Goal: Task Accomplishment & Management: Use online tool/utility

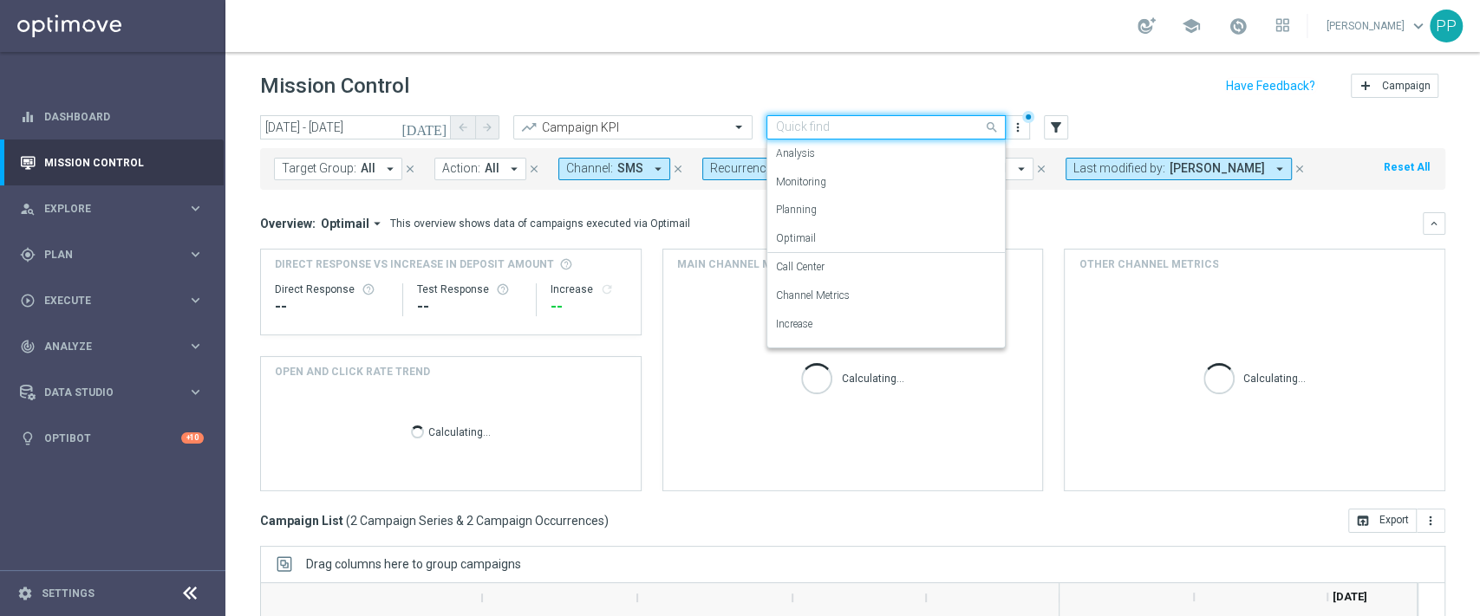
click at [863, 128] on input "text" at bounding box center [869, 127] width 186 height 15
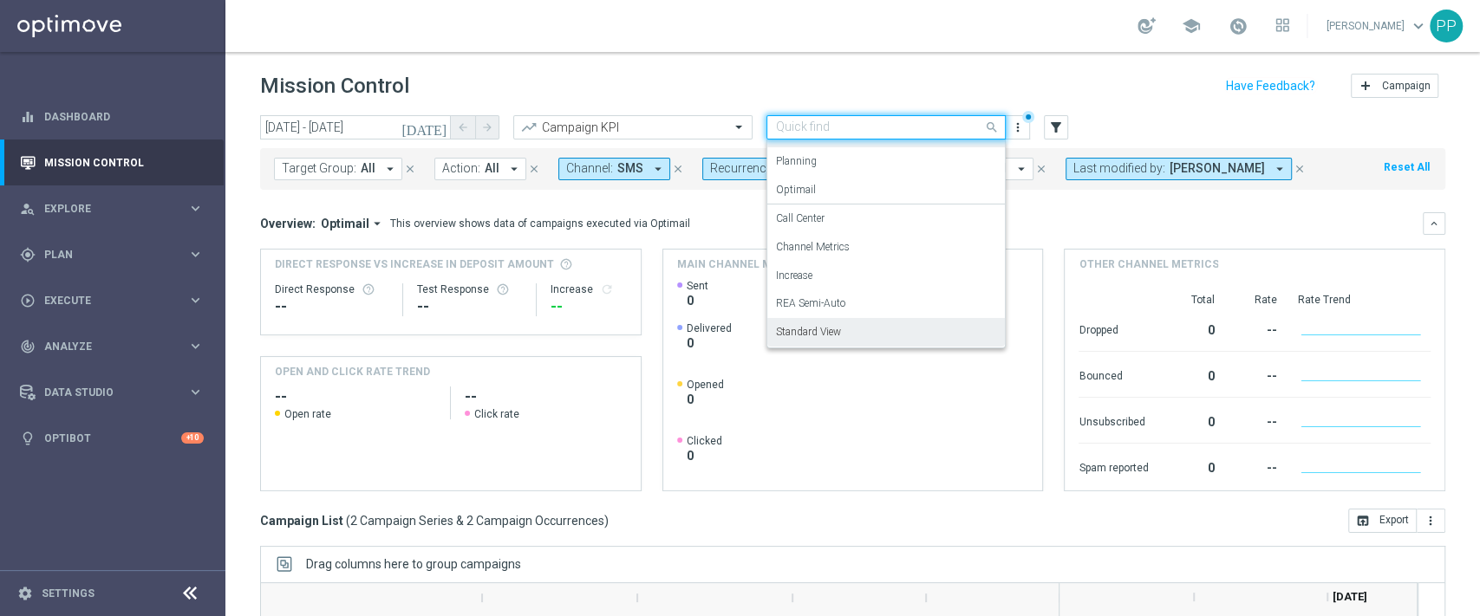
click at [851, 77] on div "Mission Control add Campaign" at bounding box center [852, 86] width 1185 height 34
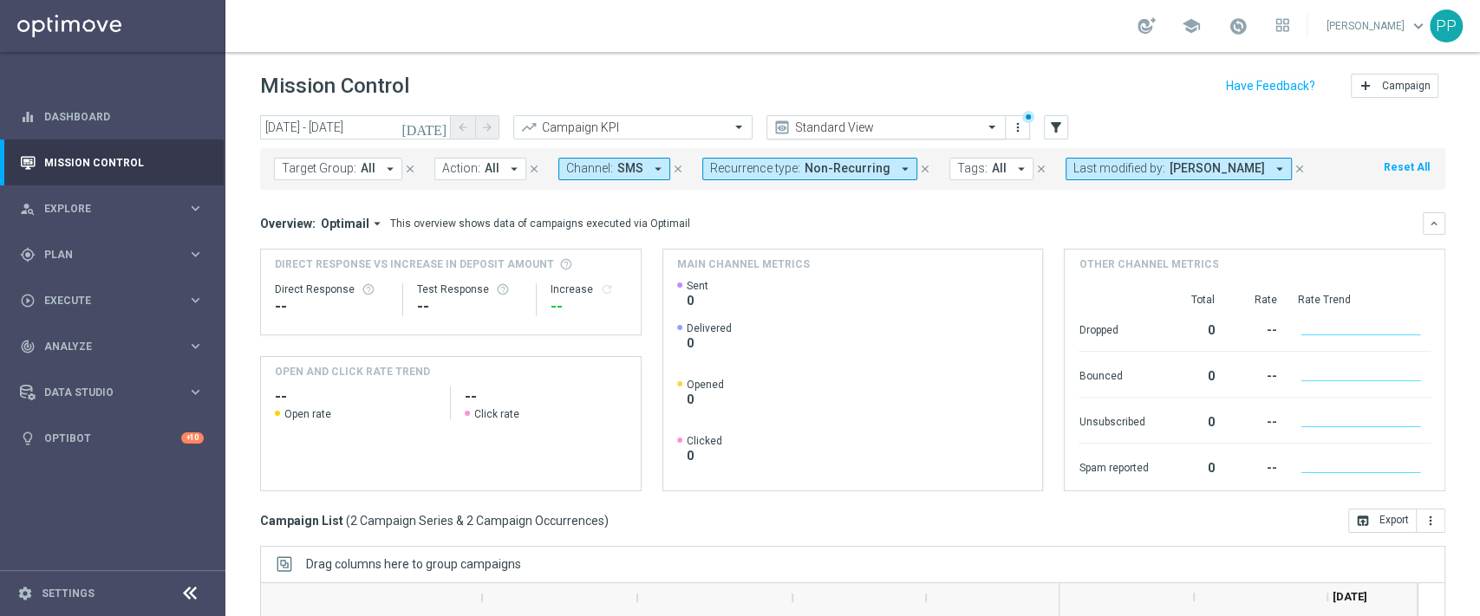
click at [840, 129] on input "text" at bounding box center [869, 127] width 186 height 15
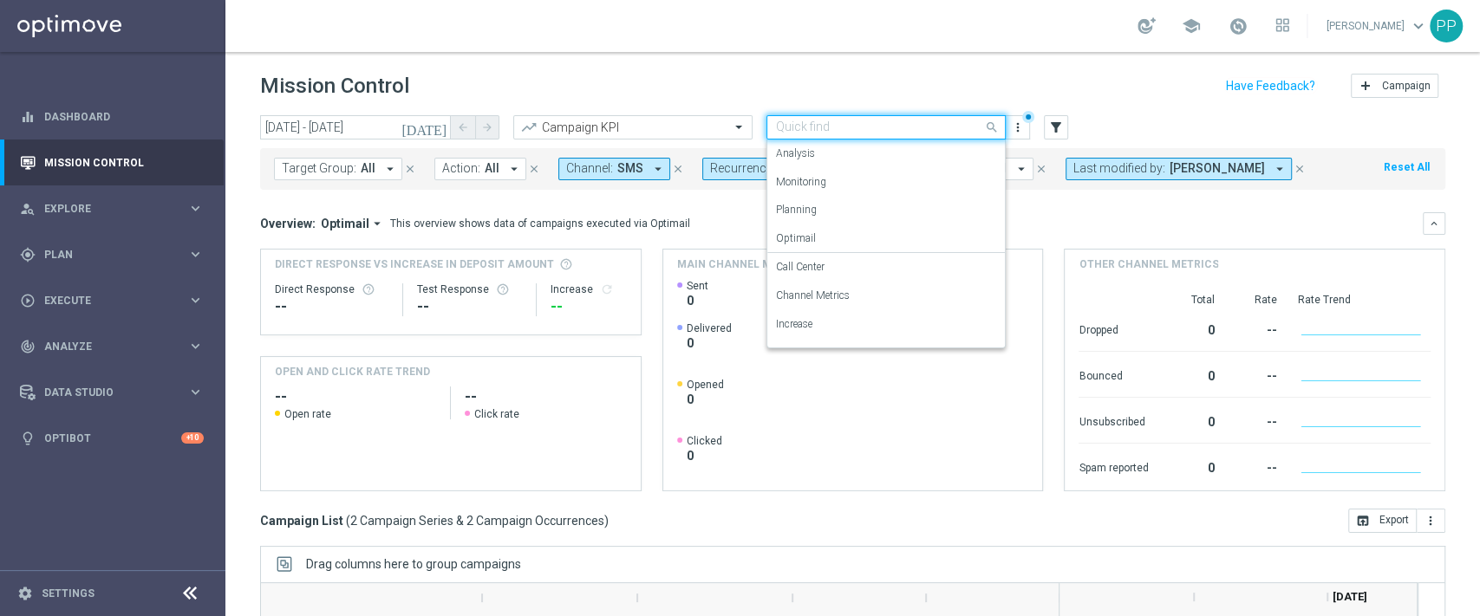
scroll to position [49, 0]
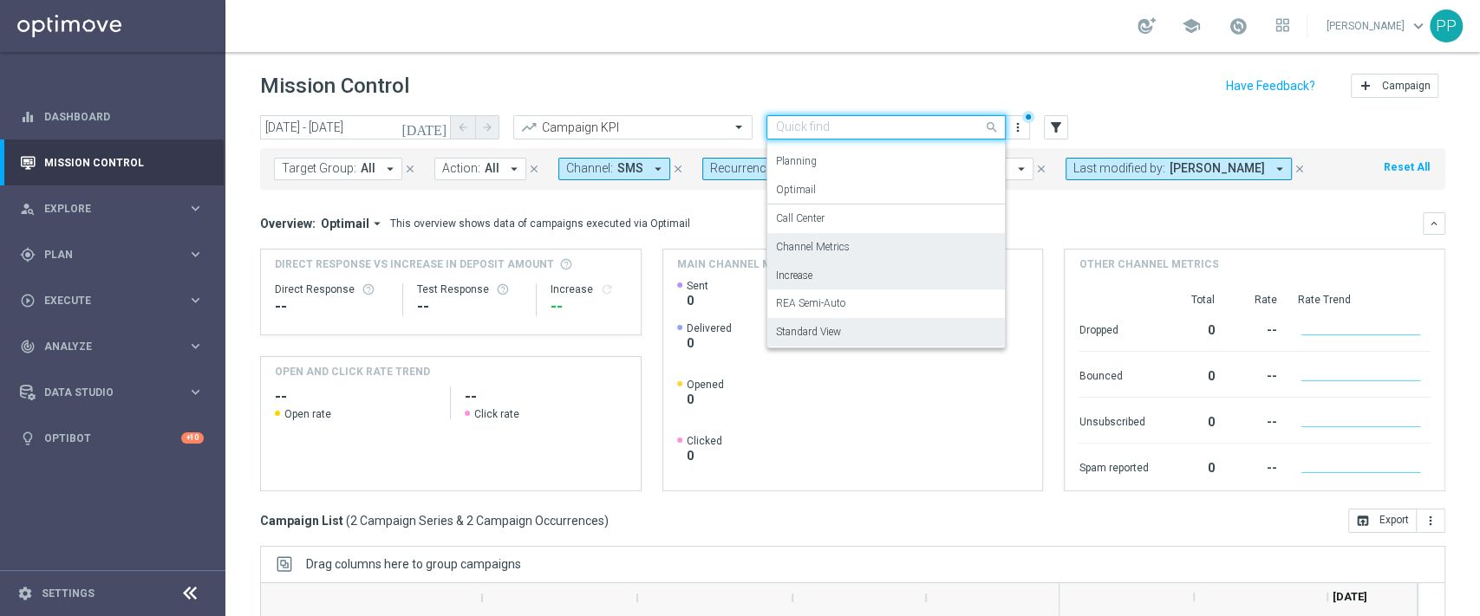
click at [874, 255] on div "Channel Metrics" at bounding box center [886, 247] width 220 height 29
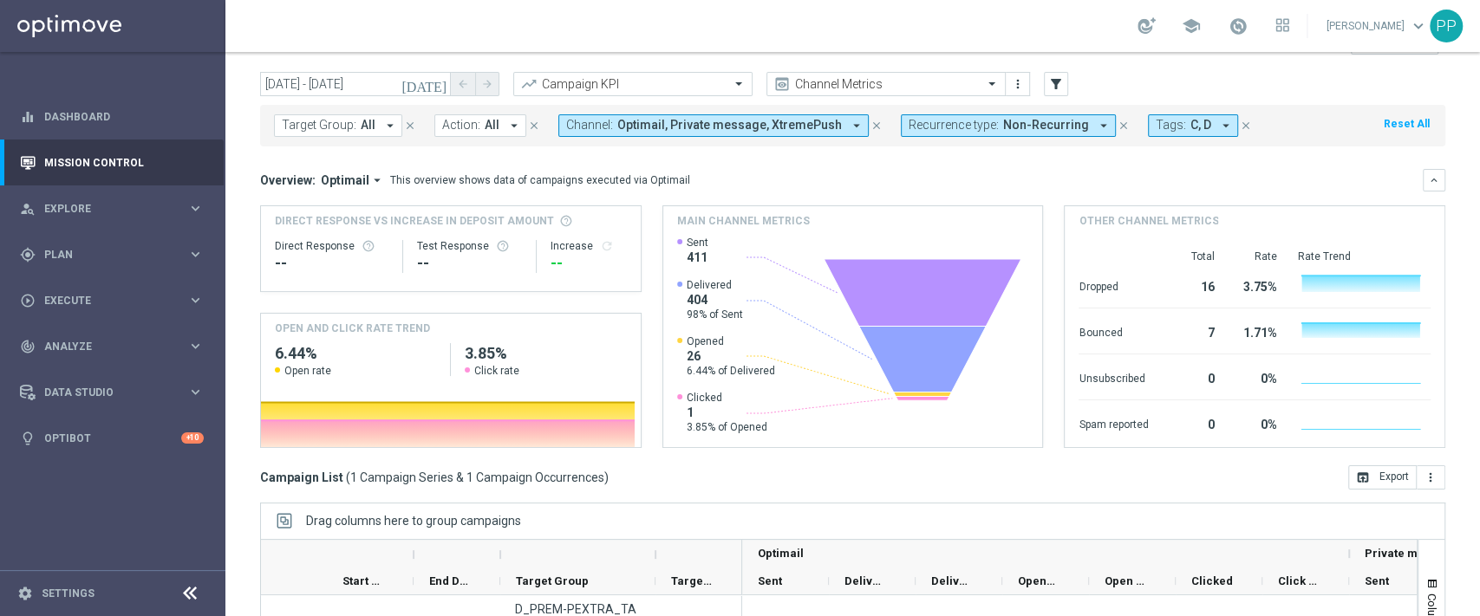
scroll to position [0, 0]
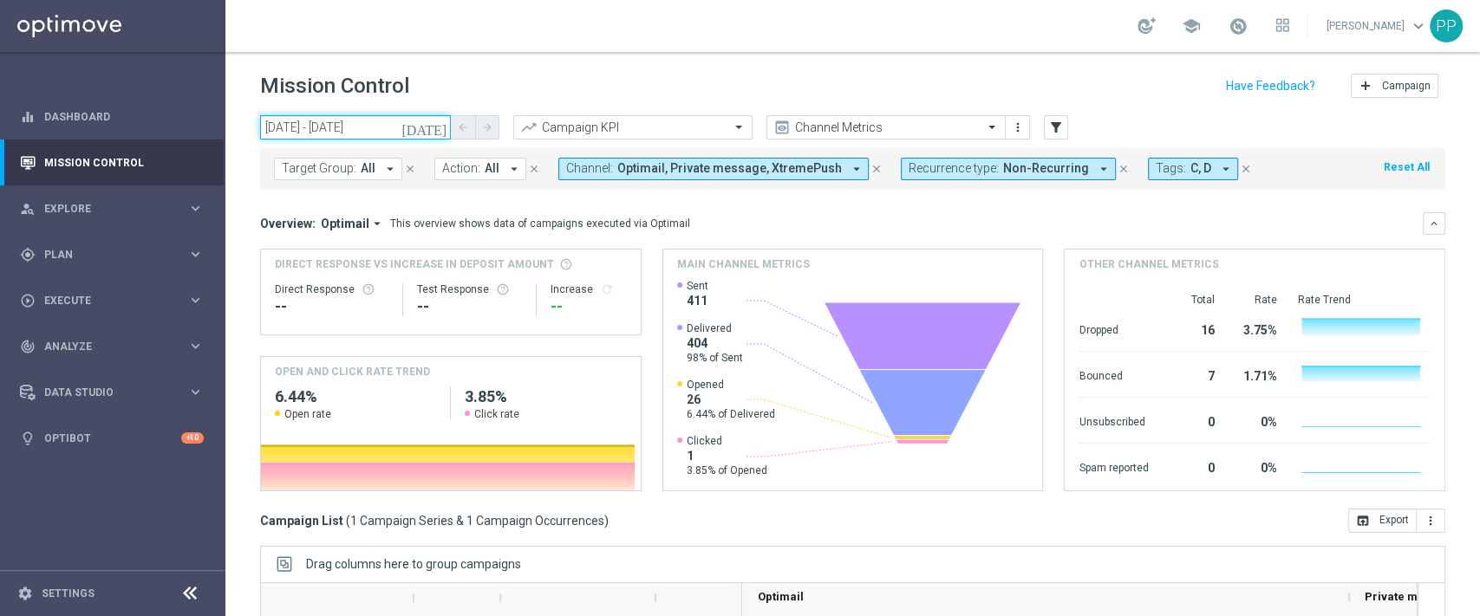
click at [390, 127] on input "[DATE] - [DATE]" at bounding box center [355, 127] width 191 height 24
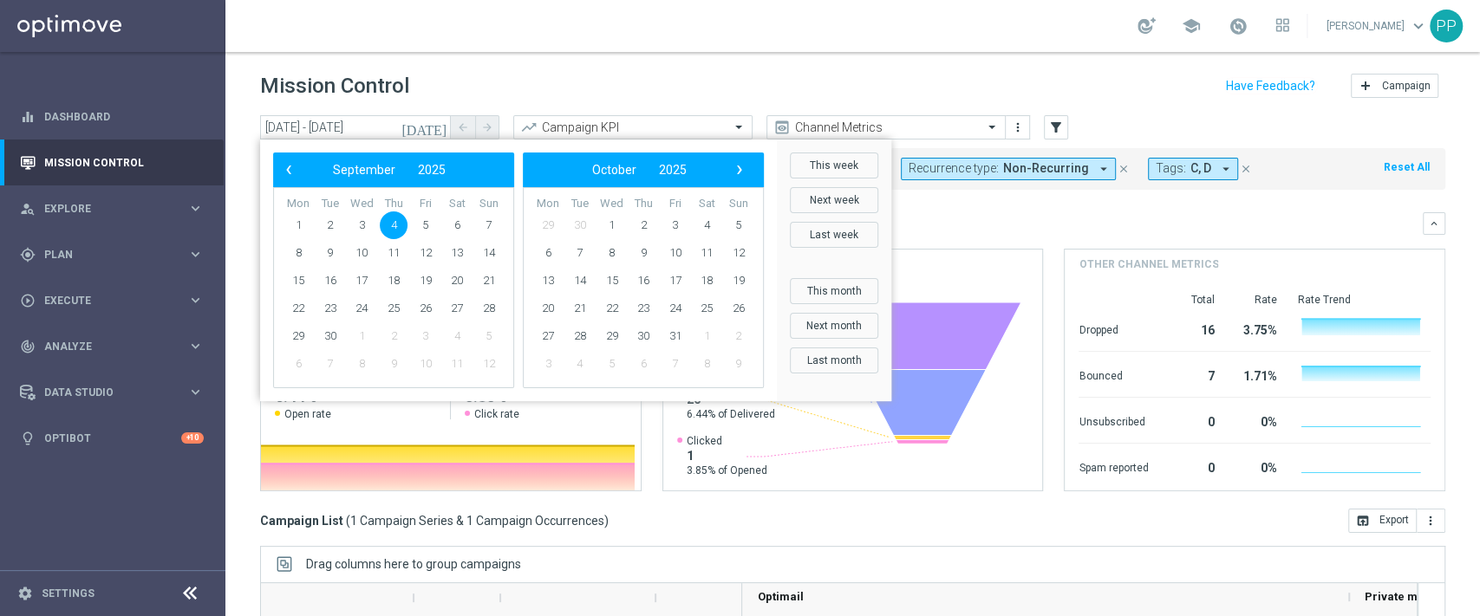
click at [277, 164] on bs-datepicker-navigation-view "‹ ​ September ​ 2025 ​ ›" at bounding box center [389, 170] width 224 height 23
click at [289, 170] on span "‹" at bounding box center [288, 170] width 23 height 23
click at [298, 335] on span "25" at bounding box center [298, 336] width 28 height 28
click at [492, 341] on span "31" at bounding box center [489, 336] width 28 height 28
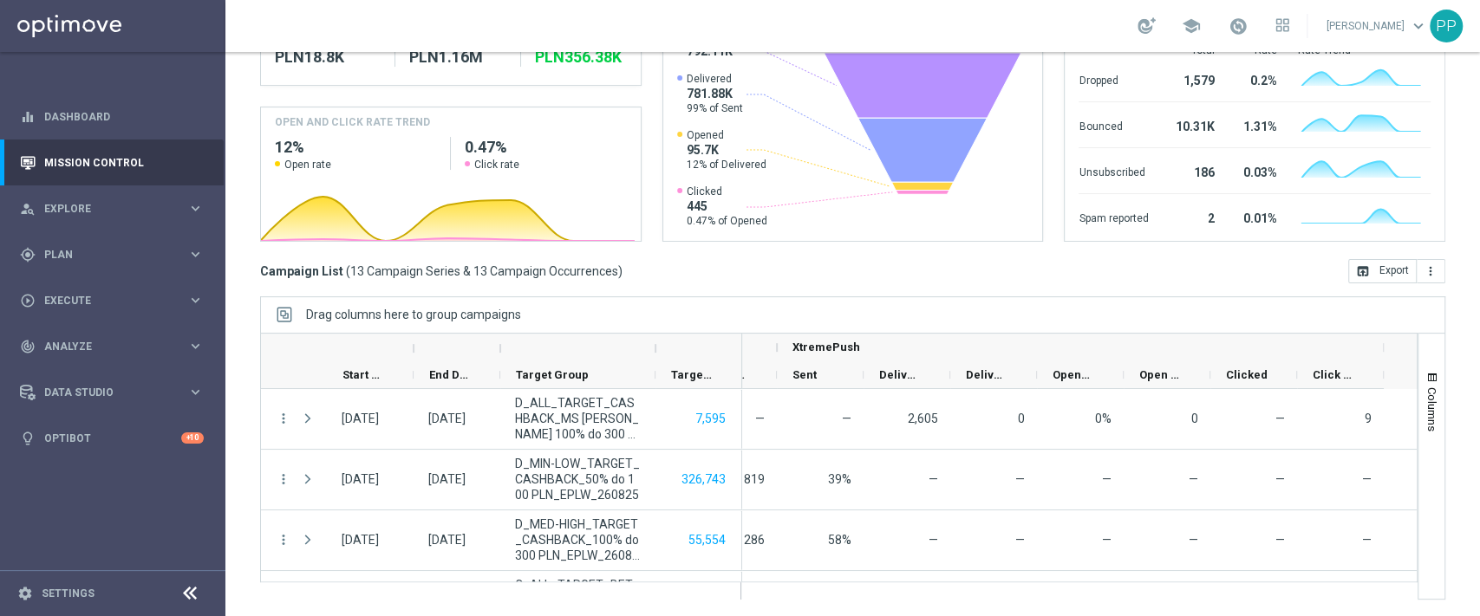
scroll to position [0, 1179]
click at [1425, 410] on span "Columns" at bounding box center [1432, 410] width 14 height 44
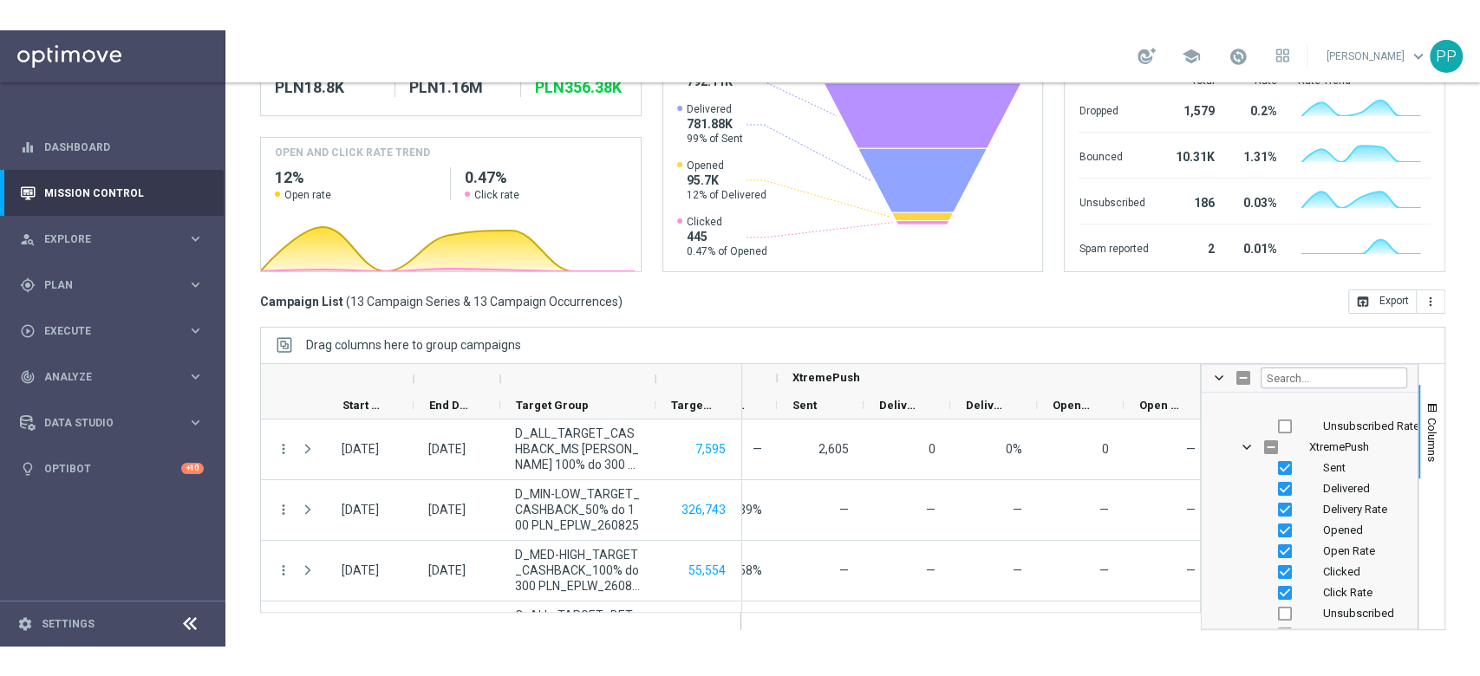
scroll to position [4684, 0]
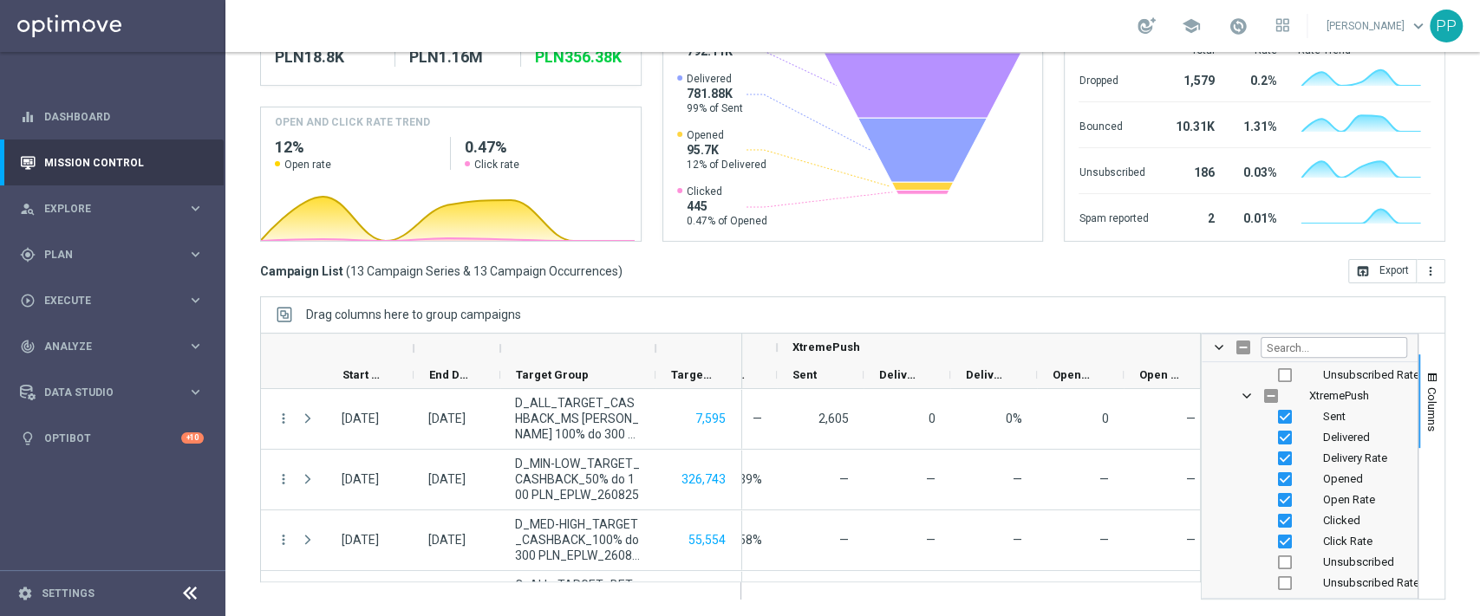
click at [1108, 321] on div "Drag columns here to group campaigns" at bounding box center [852, 314] width 1185 height 36
click at [1425, 397] on span "Columns" at bounding box center [1432, 410] width 14 height 44
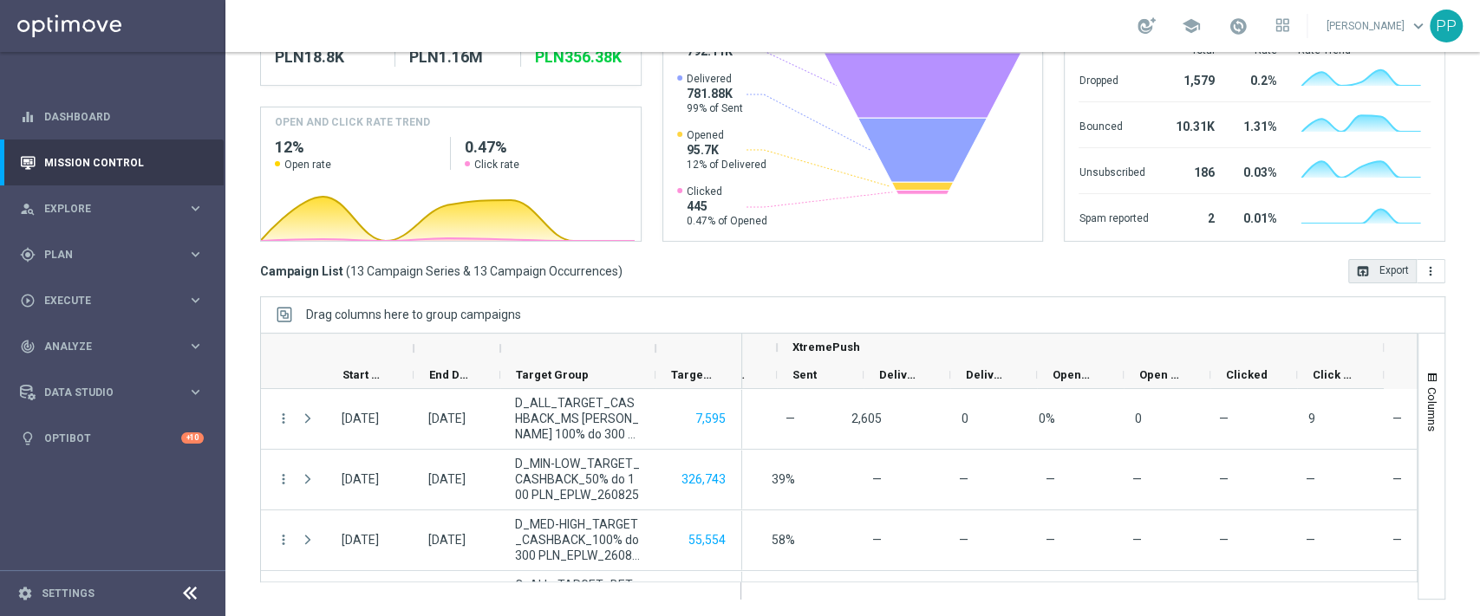
click at [1374, 277] on button "open_in_browser Export" at bounding box center [1382, 271] width 68 height 24
click at [733, 277] on div "Campaign List ( 13 Campaign Series & 13 Campaign Occurrences ) open_in_browser …" at bounding box center [852, 271] width 1185 height 24
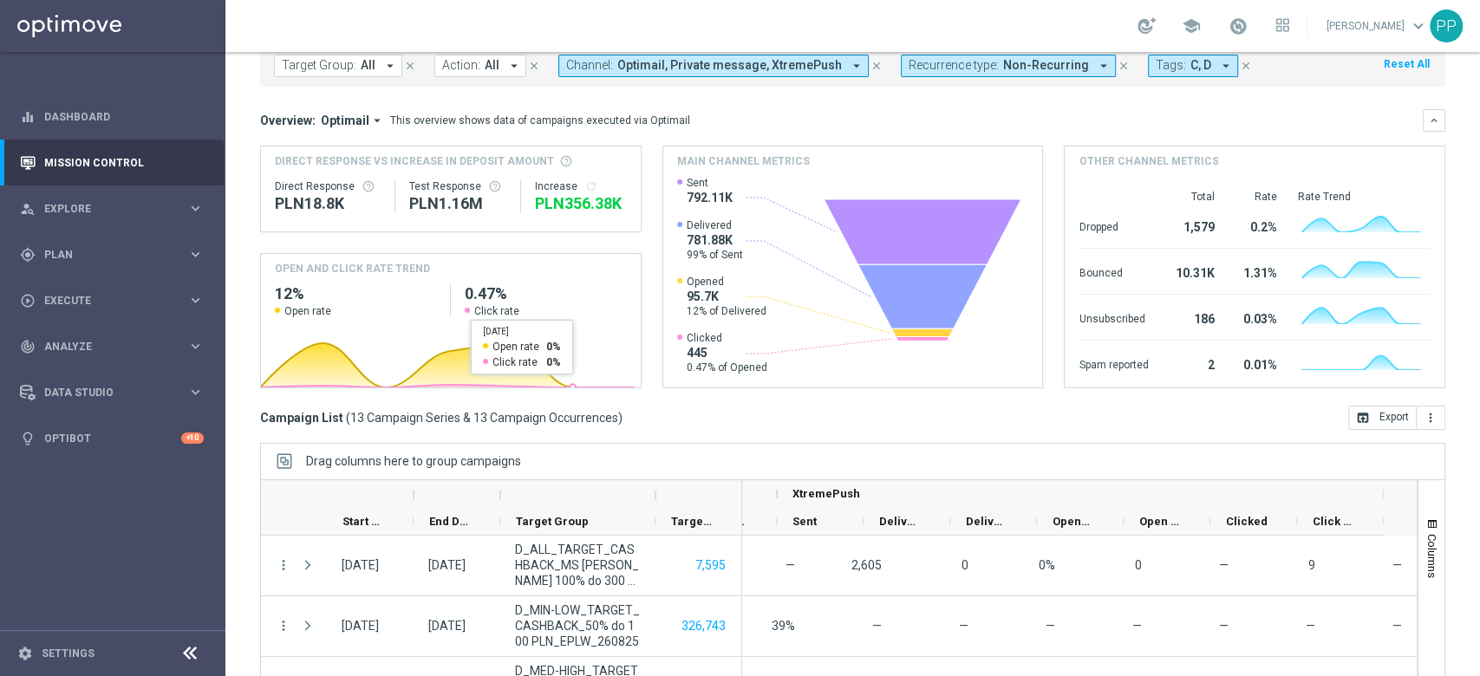
scroll to position [0, 0]
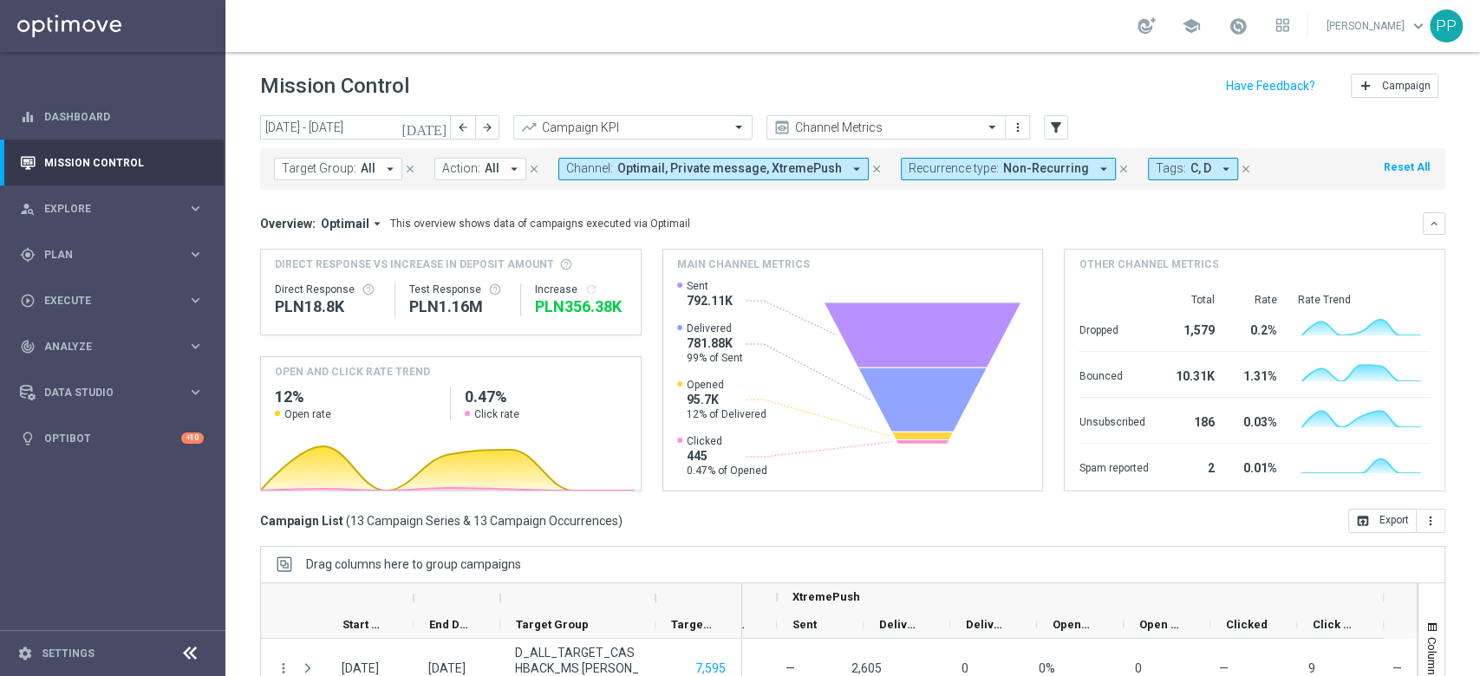
click at [1003, 163] on span "Non-Recurring" at bounding box center [1046, 168] width 86 height 15
click at [958, 255] on div "Non-Recurring" at bounding box center [971, 265] width 124 height 28
click at [945, 282] on div "Recurring" at bounding box center [971, 293] width 124 height 28
click at [785, 208] on mini-dashboard "Overview: Optimail arrow_drop_down This overview shows data of campaigns execut…" at bounding box center [852, 349] width 1185 height 319
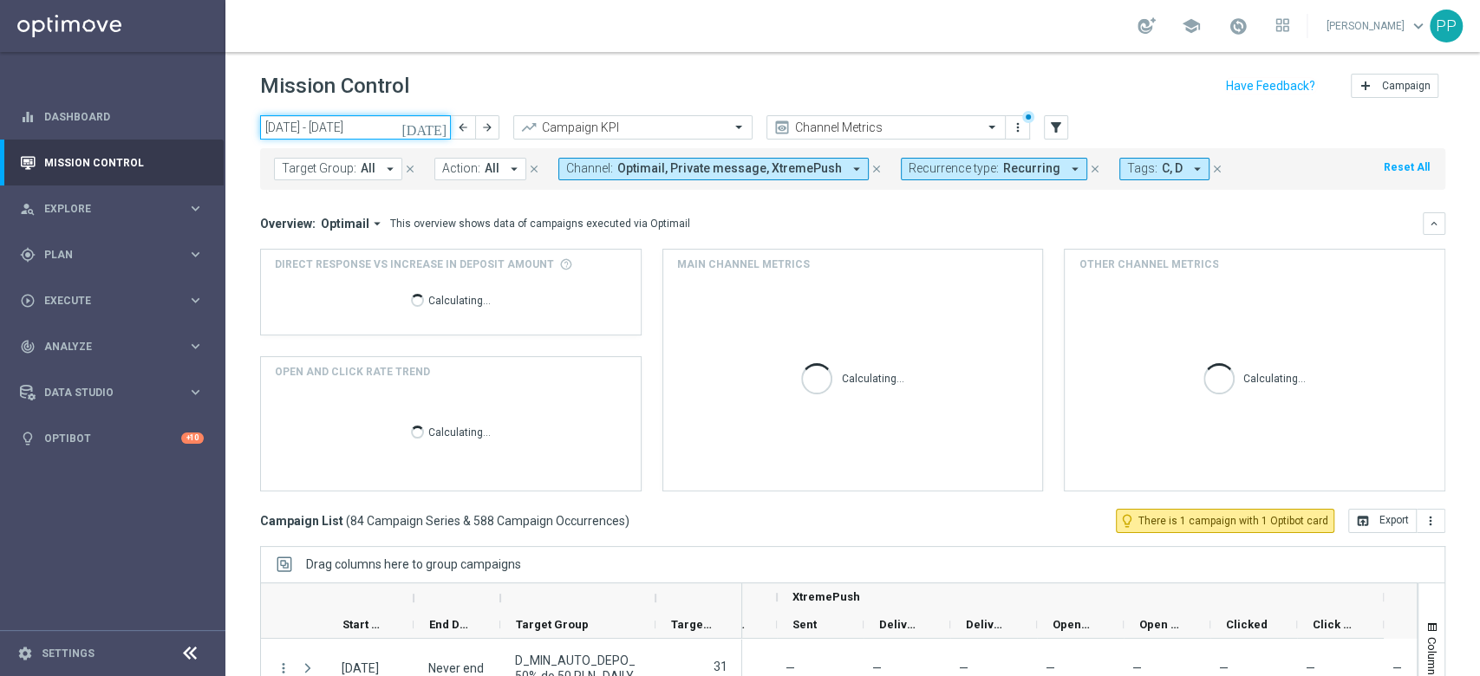
click at [388, 123] on input "[DATE] - [DATE]" at bounding box center [355, 127] width 191 height 24
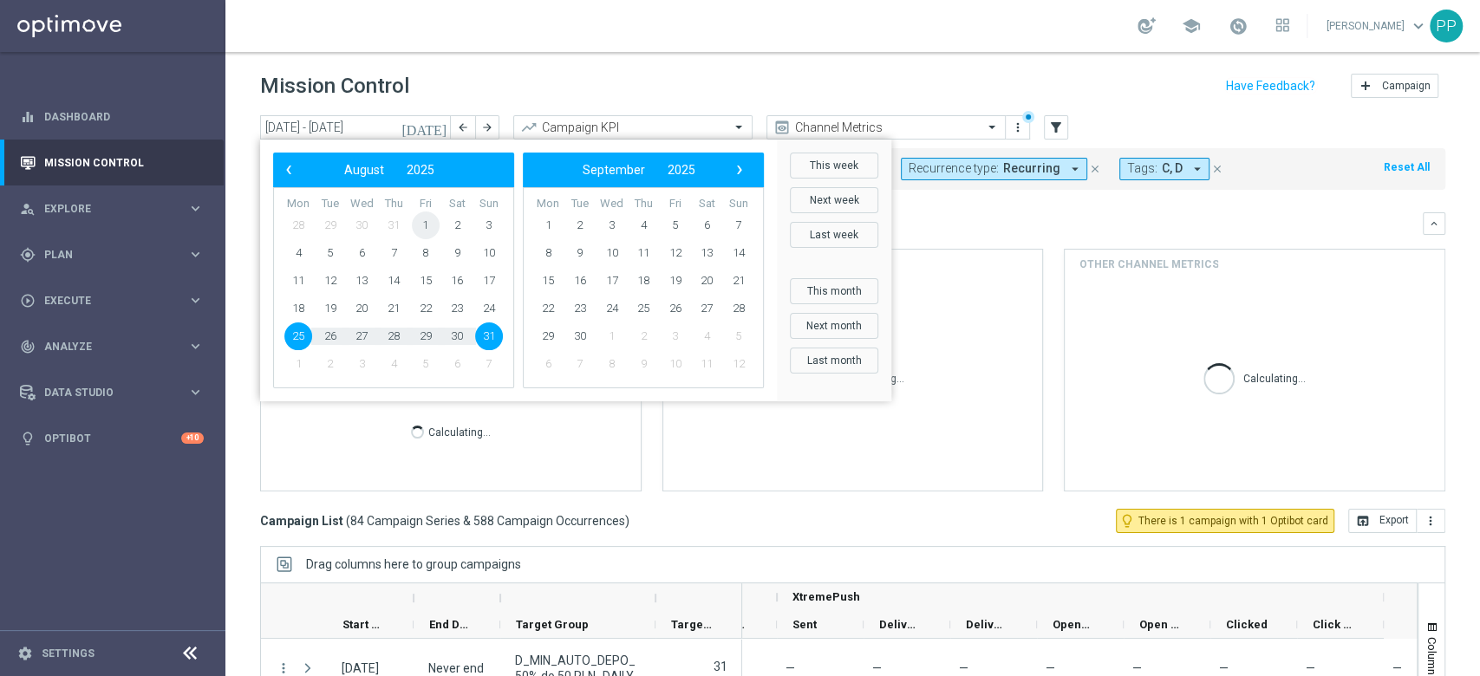
click at [427, 225] on span "1" at bounding box center [426, 226] width 28 height 28
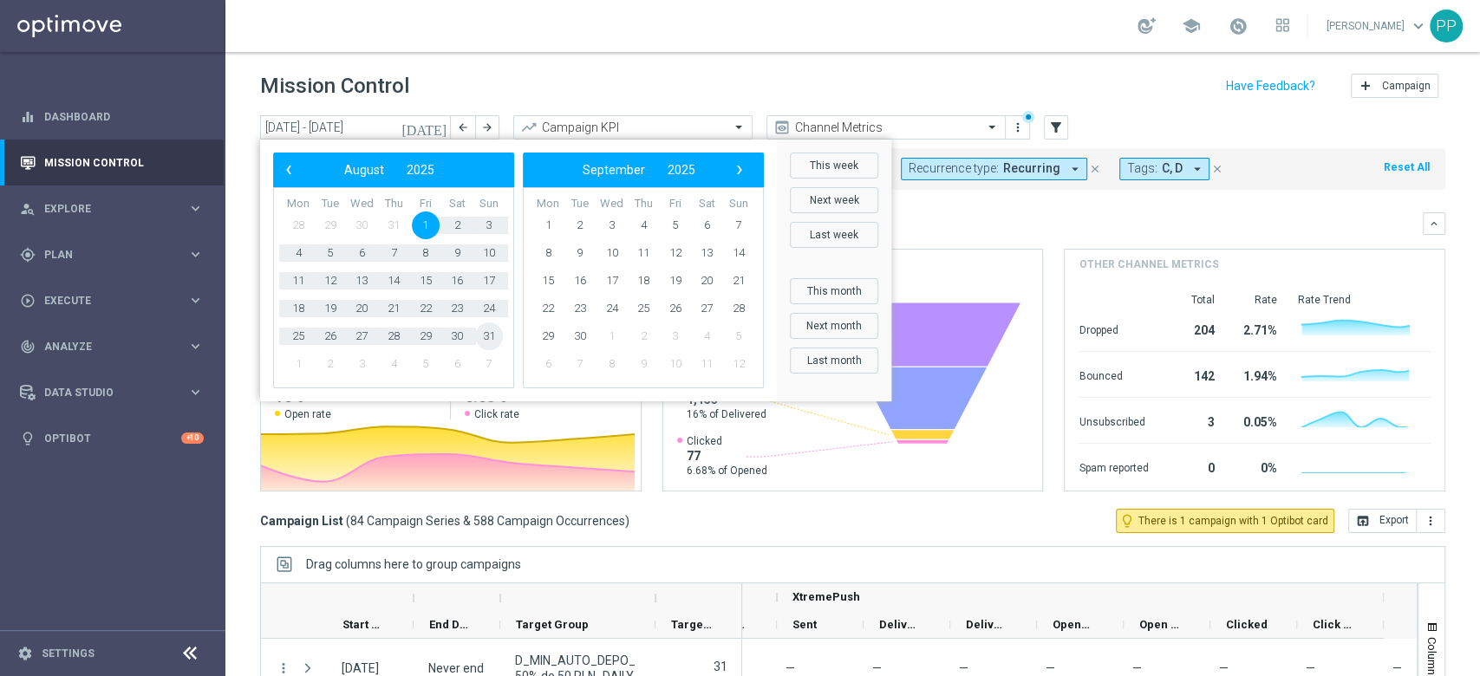
click at [493, 335] on span "31" at bounding box center [489, 336] width 28 height 28
type input "[DATE] - [DATE]"
